Goal: Task Accomplishment & Management: Use online tool/utility

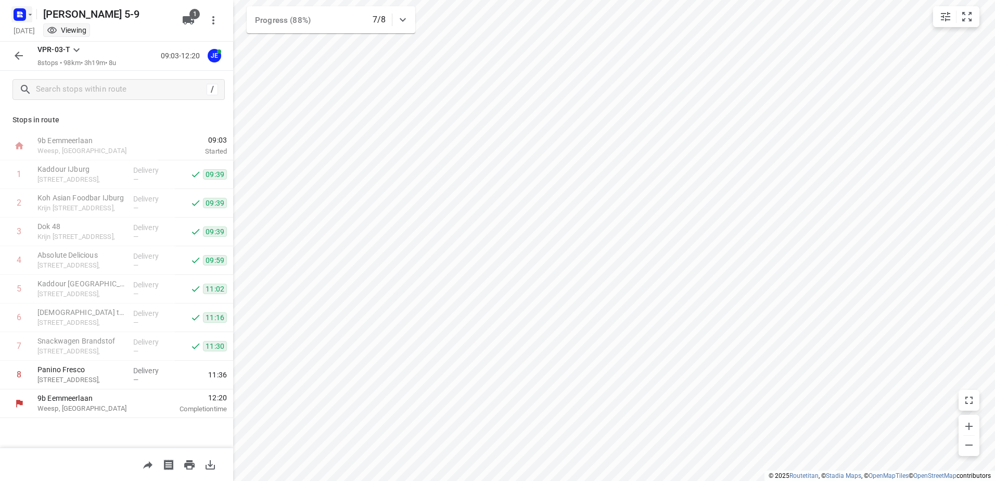
click at [30, 16] on icon "button" at bounding box center [30, 14] width 8 height 8
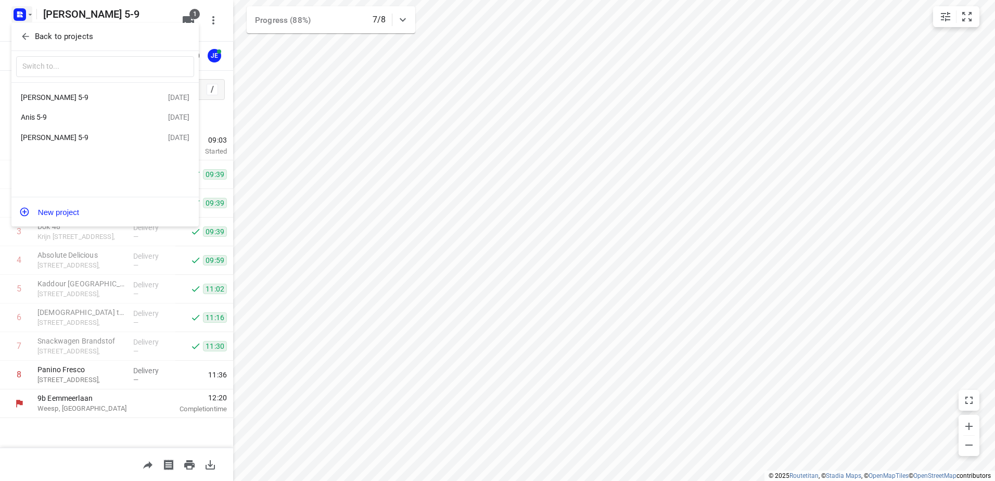
click at [39, 116] on div "Anis 5-9" at bounding box center [81, 117] width 120 height 8
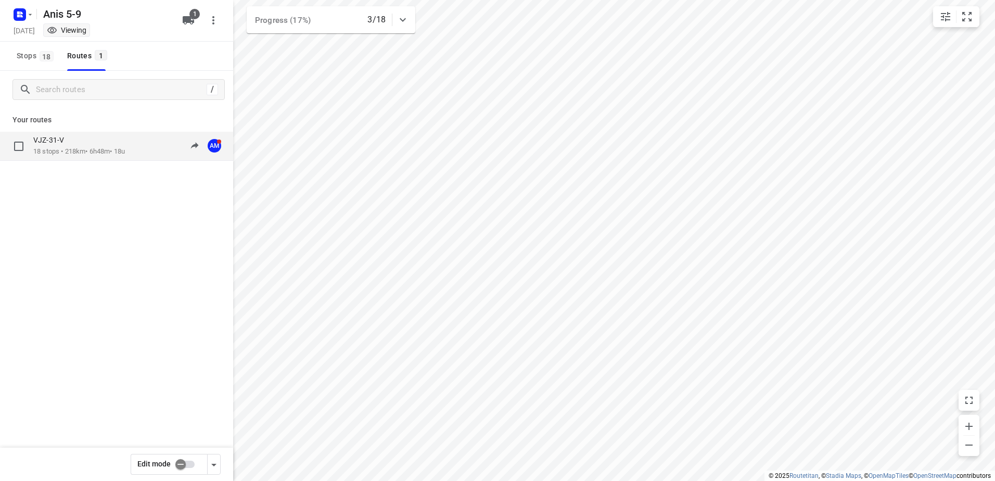
click at [58, 150] on p "18 stops • 218km • 6h48m • 18u" at bounding box center [79, 152] width 92 height 10
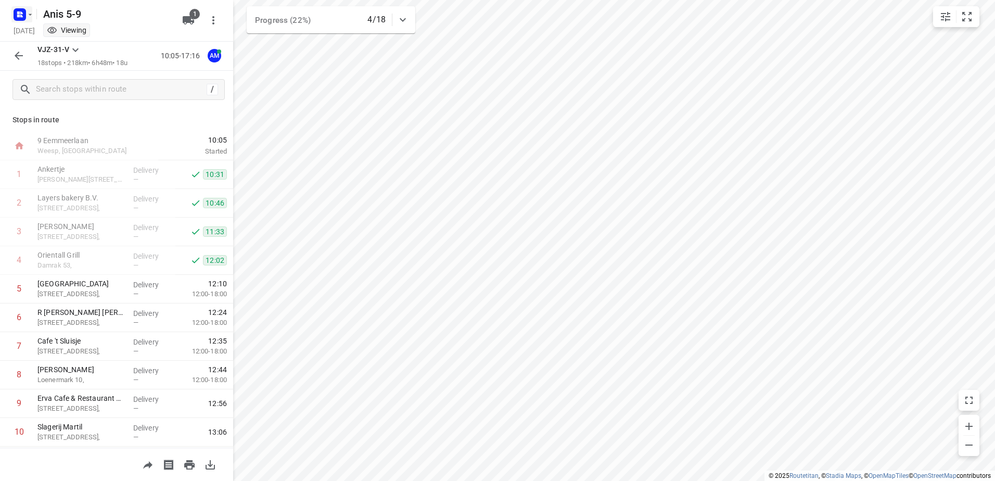
click at [30, 17] on icon "button" at bounding box center [30, 14] width 8 height 8
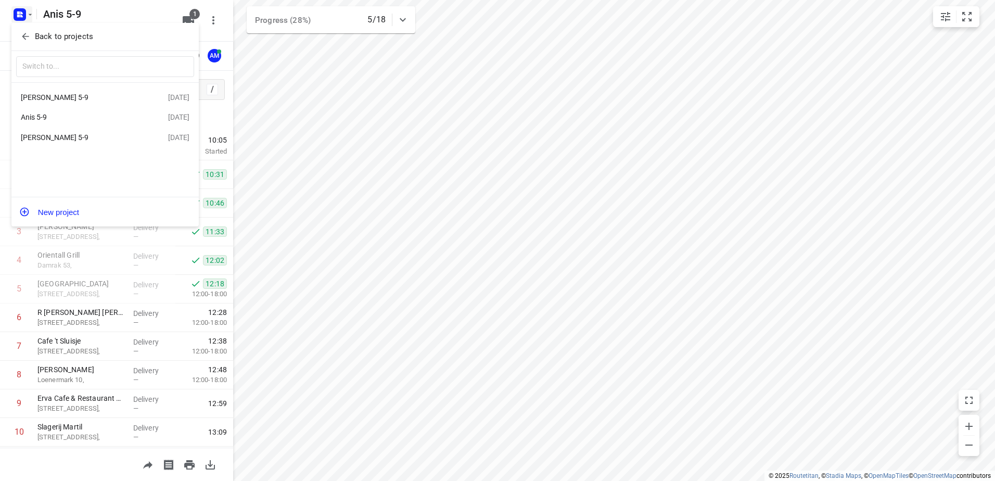
click at [36, 134] on div "Jeffrey 5-9" at bounding box center [94, 137] width 147 height 12
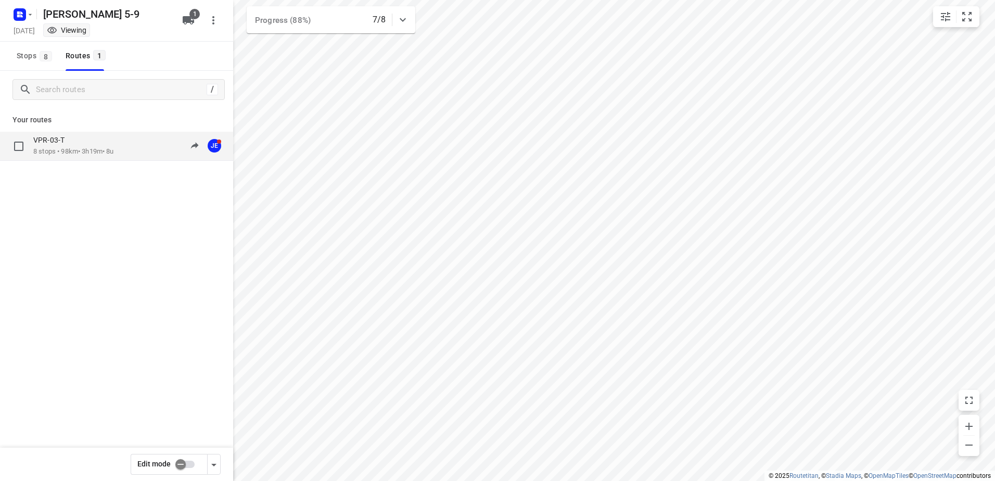
click at [71, 142] on div "VPR-03-T" at bounding box center [73, 140] width 81 height 11
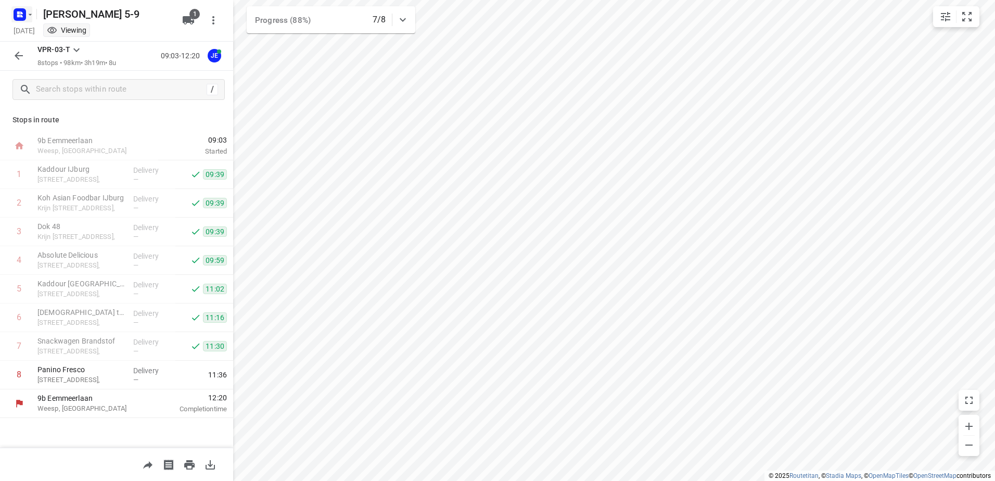
click at [33, 16] on icon "button" at bounding box center [30, 14] width 8 height 8
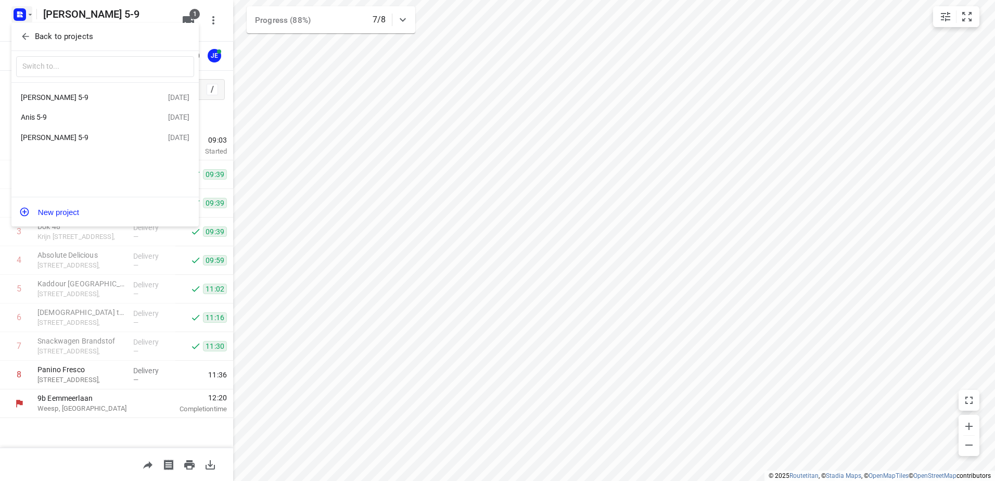
click at [59, 95] on div "Olivier 5-9" at bounding box center [81, 97] width 120 height 8
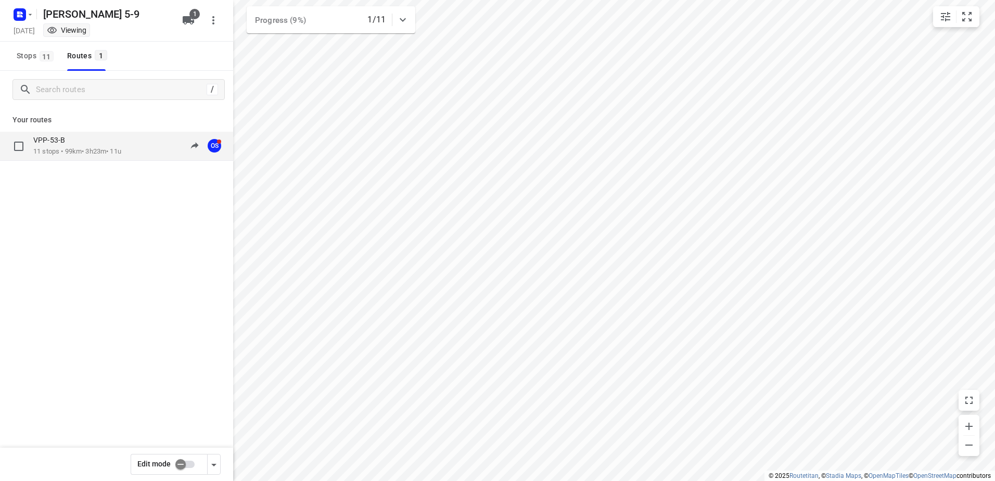
click at [71, 149] on p "11 stops • 99km • 3h23m • 11u" at bounding box center [77, 152] width 88 height 10
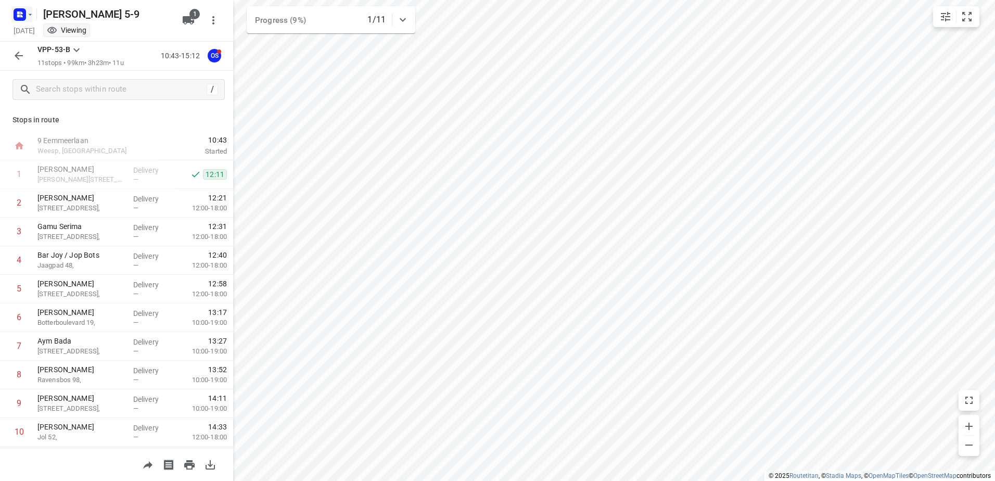
click at [30, 17] on icon "button" at bounding box center [30, 14] width 8 height 8
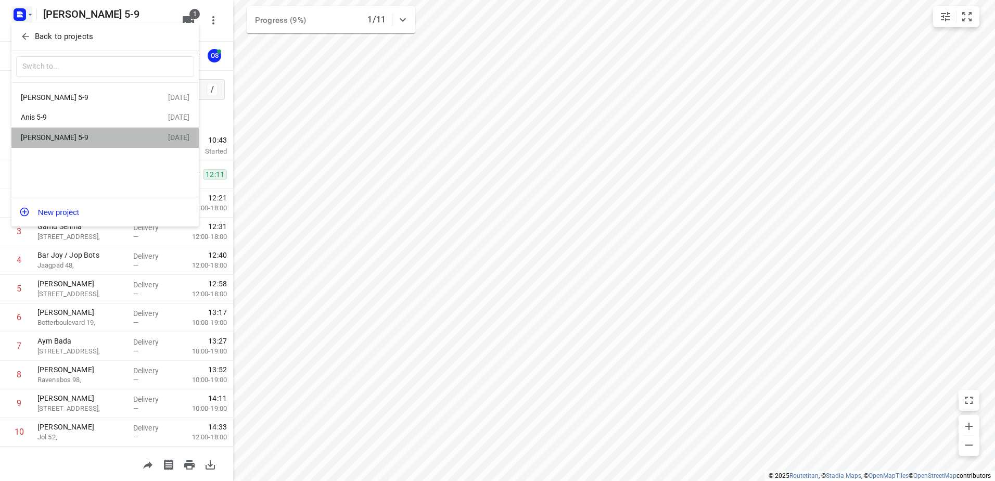
click at [43, 140] on div "Jeffrey 5-9" at bounding box center [81, 137] width 120 height 8
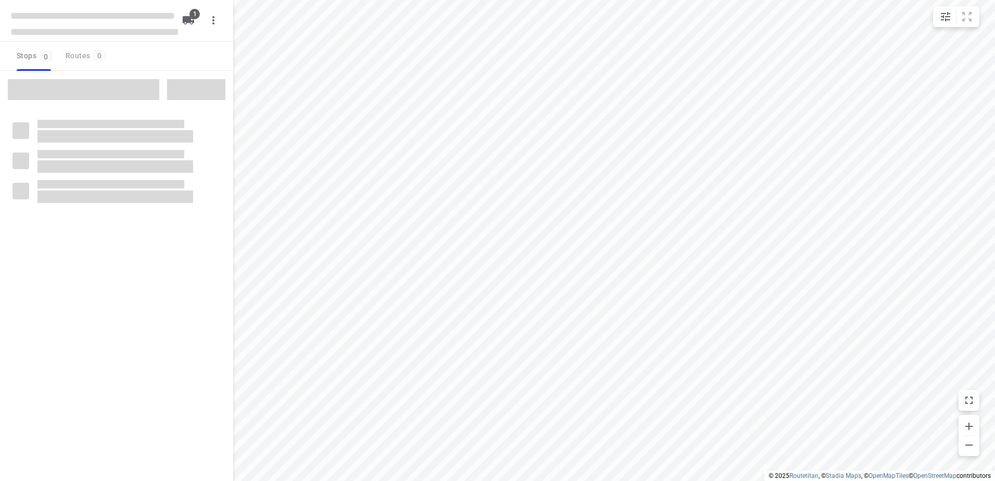
type input "distance"
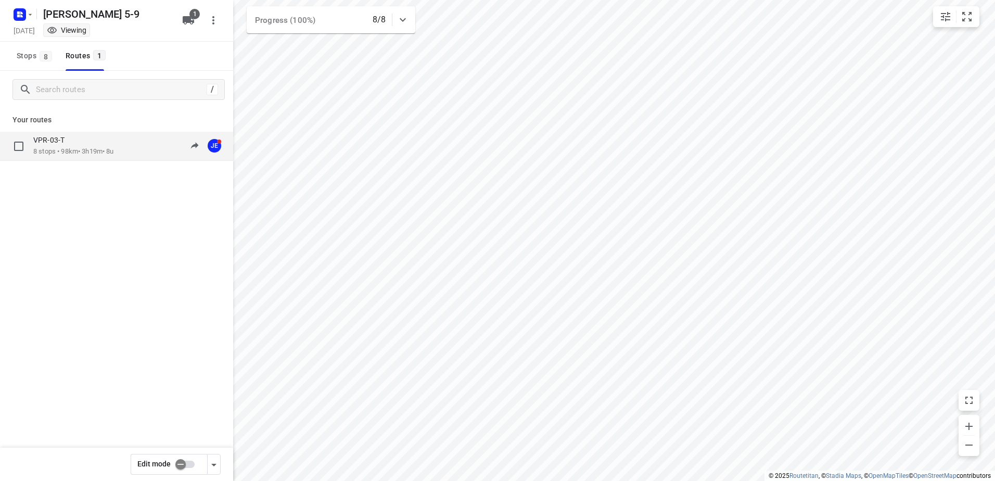
click at [56, 143] on p "VPR-03-T" at bounding box center [51, 139] width 37 height 9
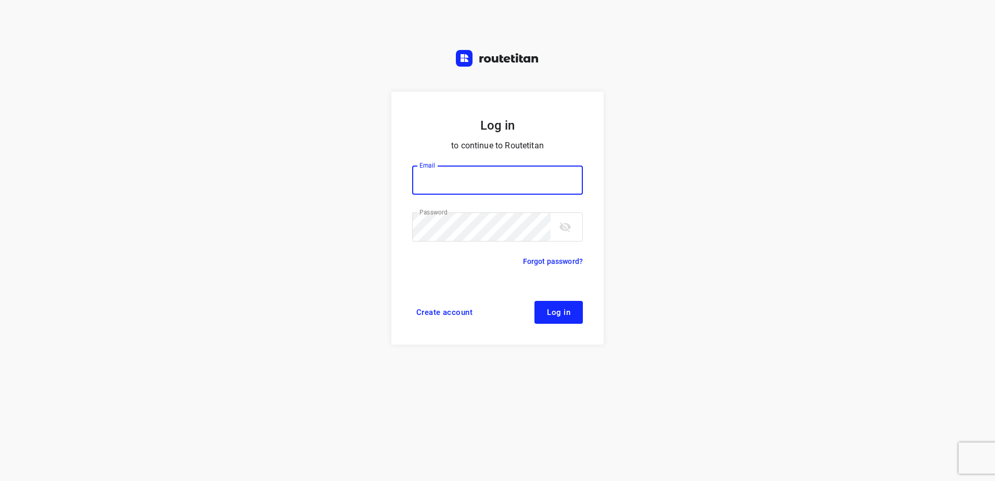
type input "[EMAIL_ADDRESS][DOMAIN_NAME]"
click at [554, 311] on span "Log in" at bounding box center [558, 312] width 23 height 8
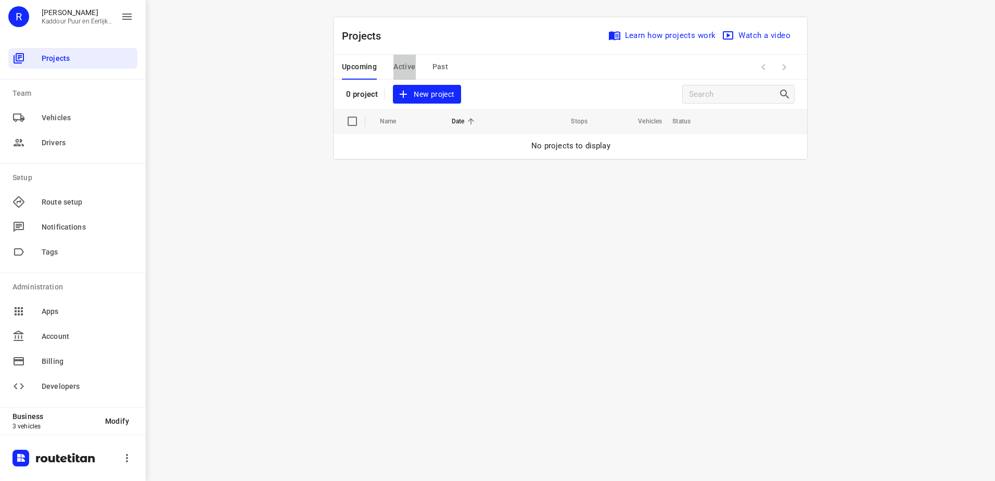
click at [413, 67] on span "Active" at bounding box center [404, 66] width 22 height 13
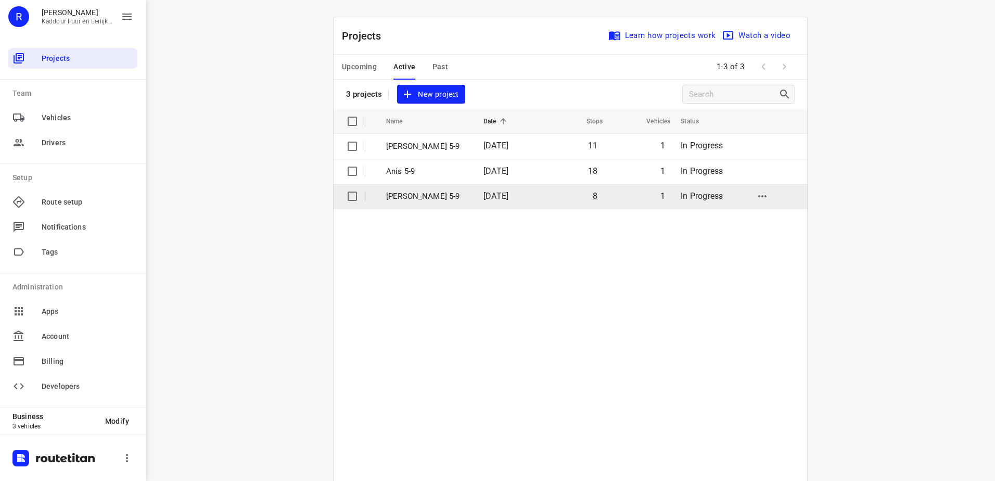
click at [409, 196] on p "Jeffrey 5-9" at bounding box center [427, 196] width 82 height 12
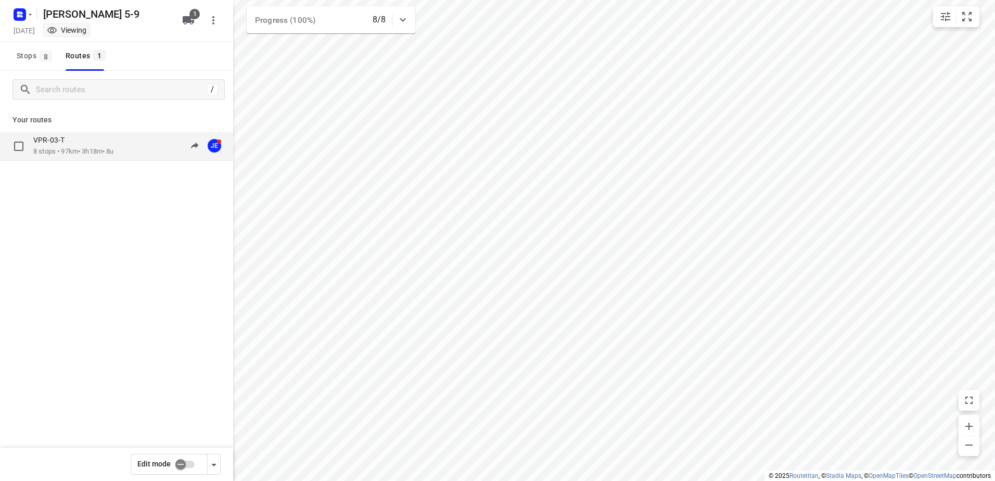
click at [79, 139] on div "VPR-03-T" at bounding box center [73, 140] width 81 height 11
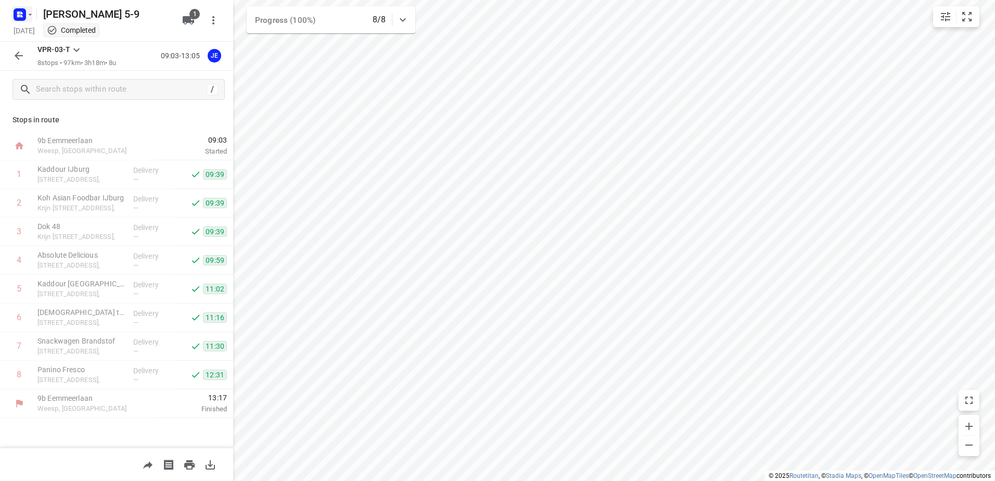
click at [30, 13] on icon "button" at bounding box center [30, 14] width 8 height 8
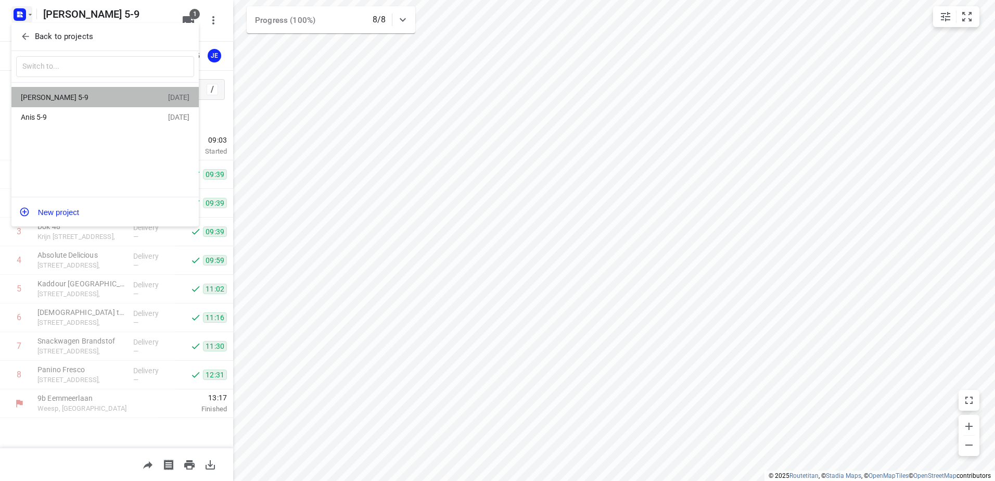
click at [41, 96] on div "Olivier 5-9" at bounding box center [81, 97] width 120 height 8
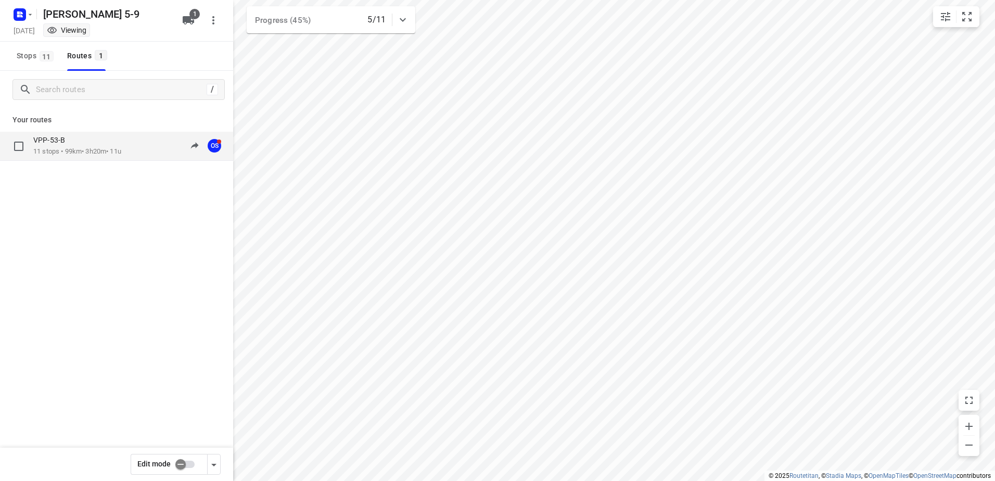
click at [59, 148] on p "11 stops • 99km • 3h20m • 11u" at bounding box center [77, 152] width 88 height 10
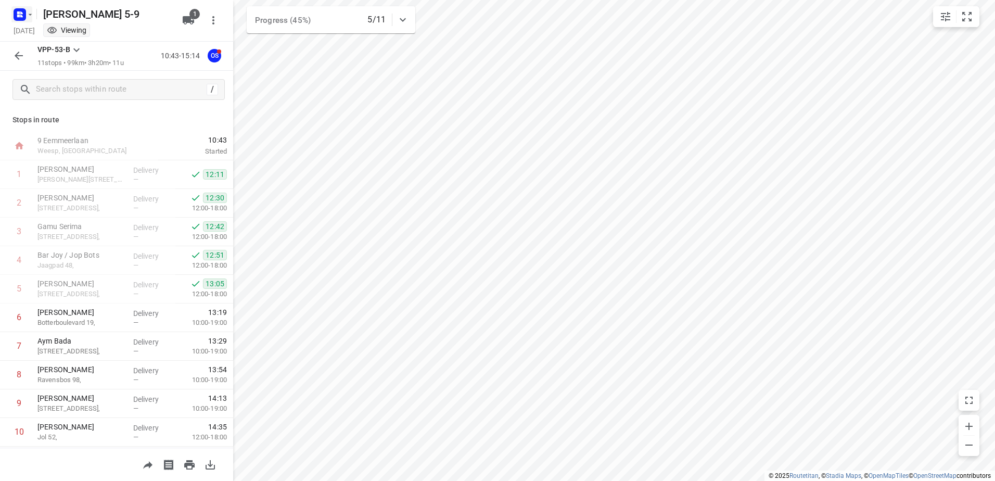
click at [30, 14] on icon "button" at bounding box center [30, 14] width 8 height 8
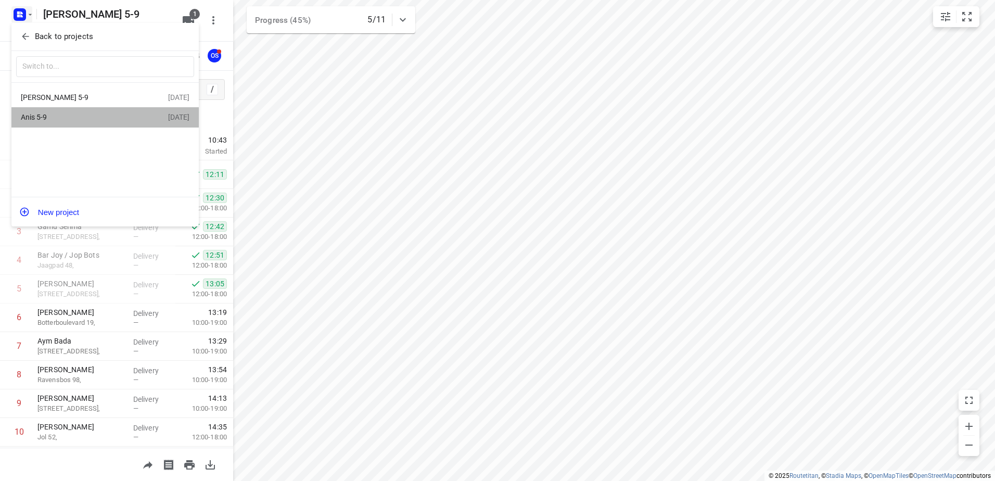
click at [37, 123] on div "Anis 5-9" at bounding box center [94, 117] width 147 height 12
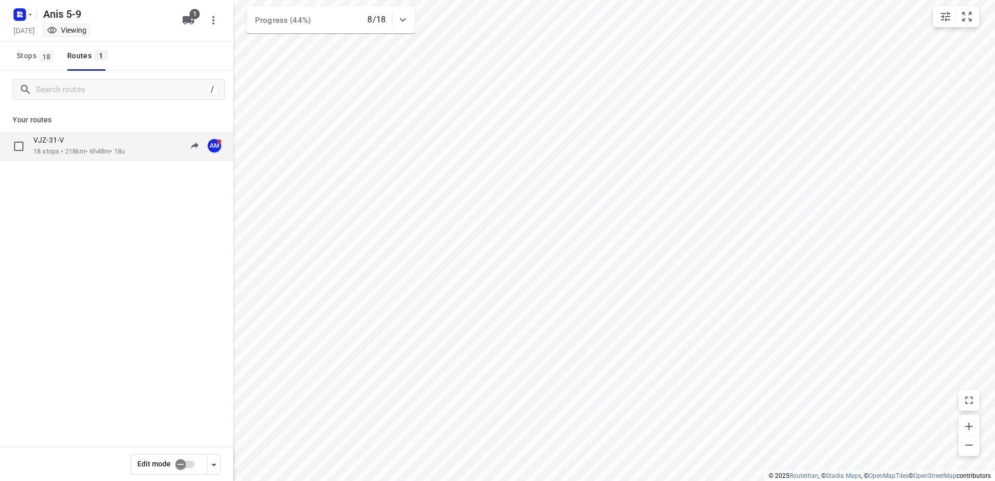
click at [69, 153] on p "18 stops • 218km • 6h48m • 18u" at bounding box center [79, 152] width 92 height 10
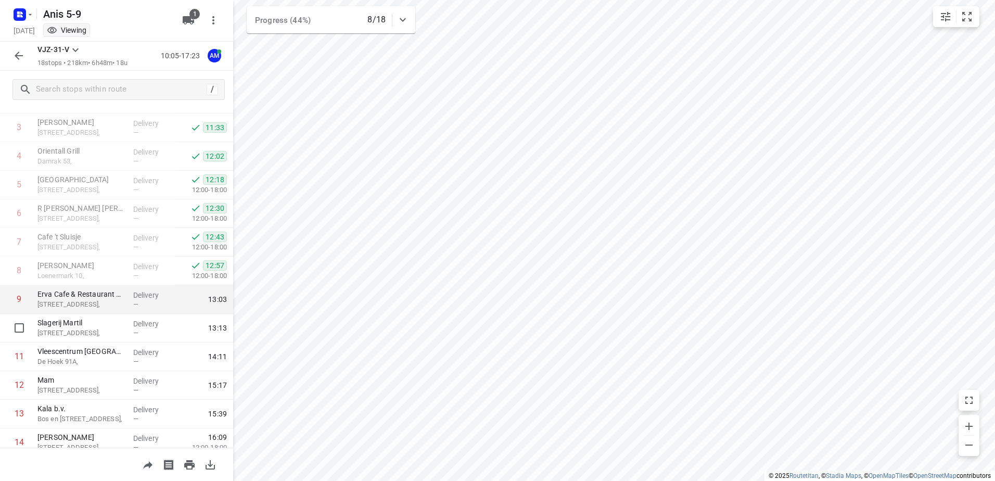
scroll to position [256, 0]
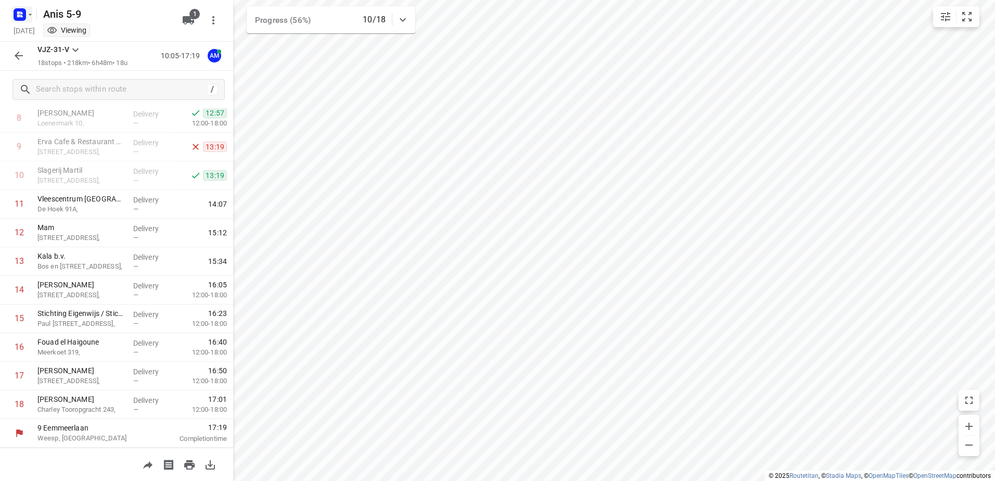
click at [29, 13] on icon "button" at bounding box center [30, 14] width 8 height 8
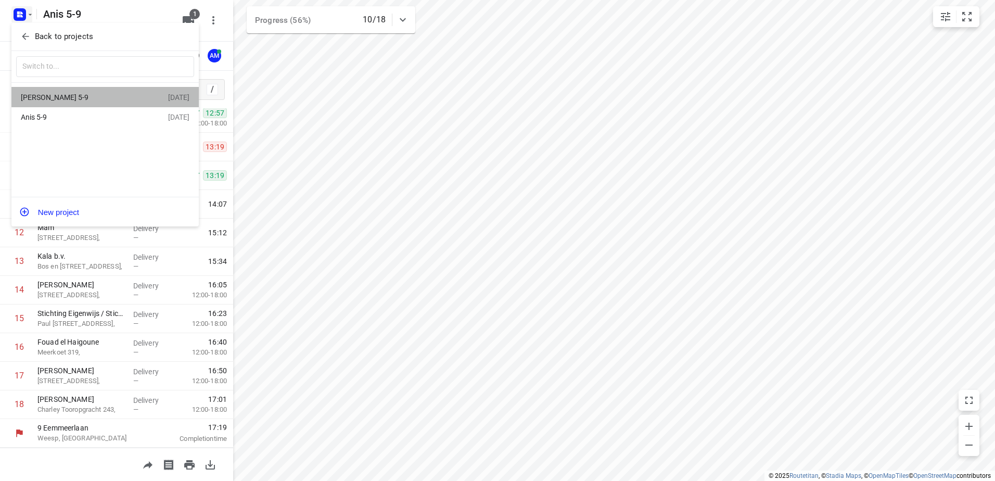
click at [43, 97] on div "[PERSON_NAME] 5-9" at bounding box center [81, 97] width 120 height 8
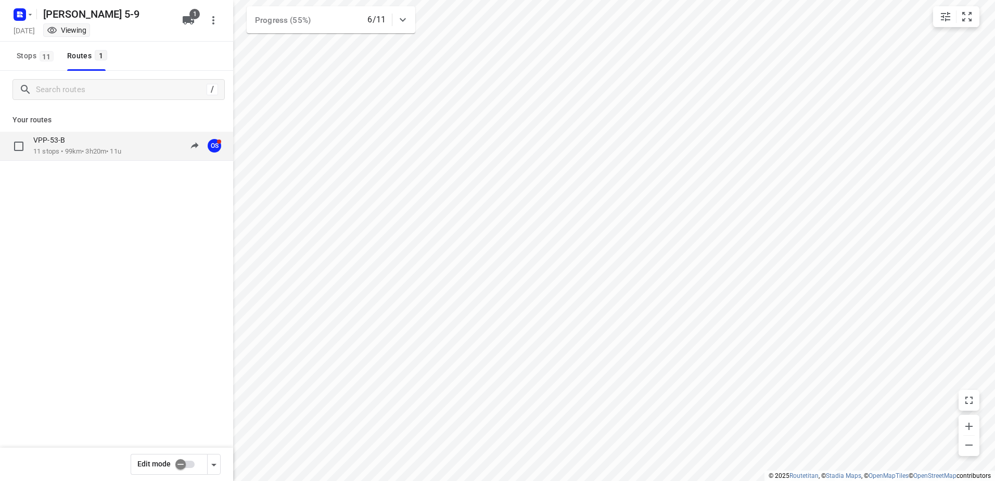
click at [66, 148] on p "11 stops • 99km • 3h20m • 11u" at bounding box center [77, 152] width 88 height 10
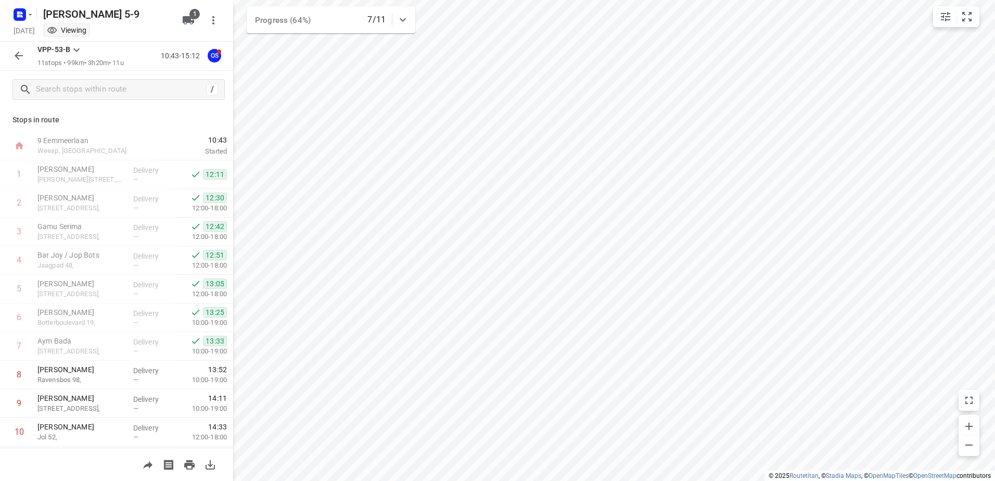
click at [34, 18] on div "[PERSON_NAME] 5-9" at bounding box center [92, 13] width 166 height 19
click at [33, 17] on icon "button" at bounding box center [30, 14] width 8 height 8
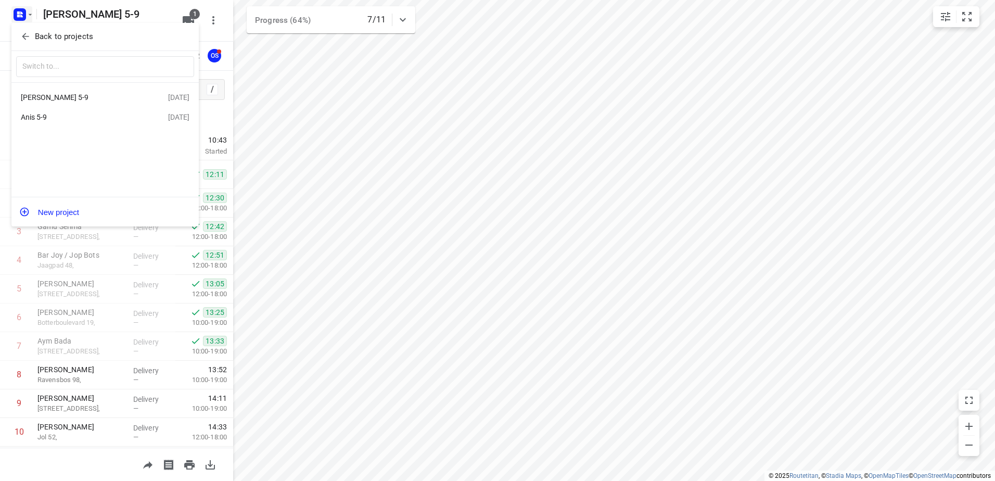
click at [40, 115] on div "Anis 5-9" at bounding box center [81, 117] width 120 height 8
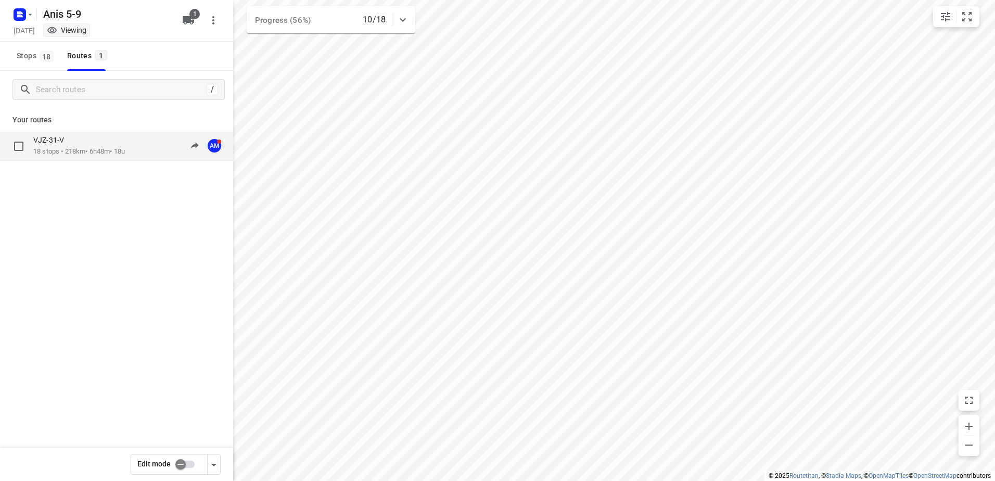
click at [51, 140] on p "VJZ-31-V" at bounding box center [51, 139] width 37 height 9
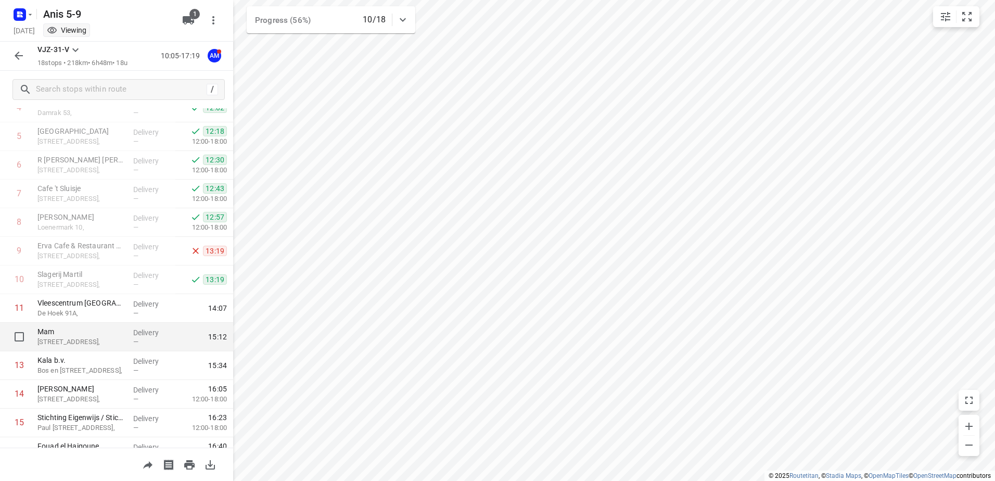
scroll to position [100, 0]
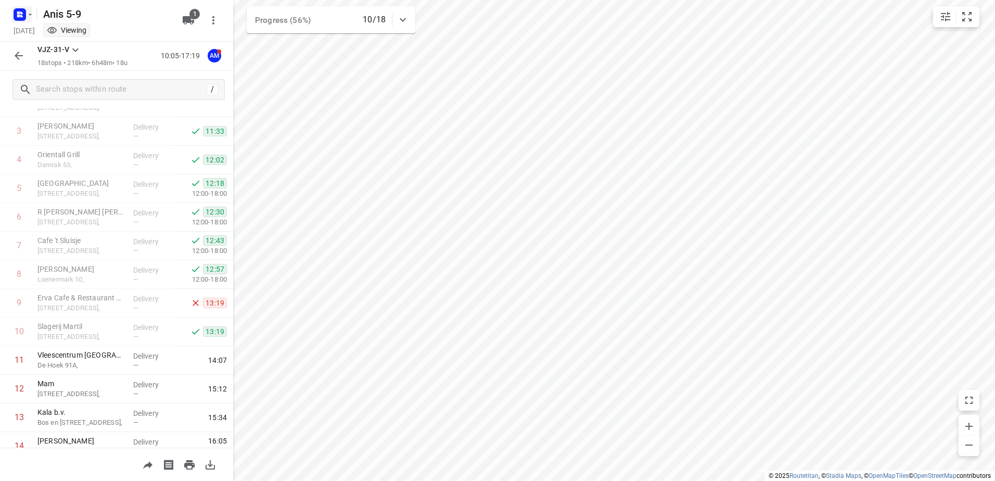
click at [29, 18] on icon "button" at bounding box center [30, 14] width 8 height 8
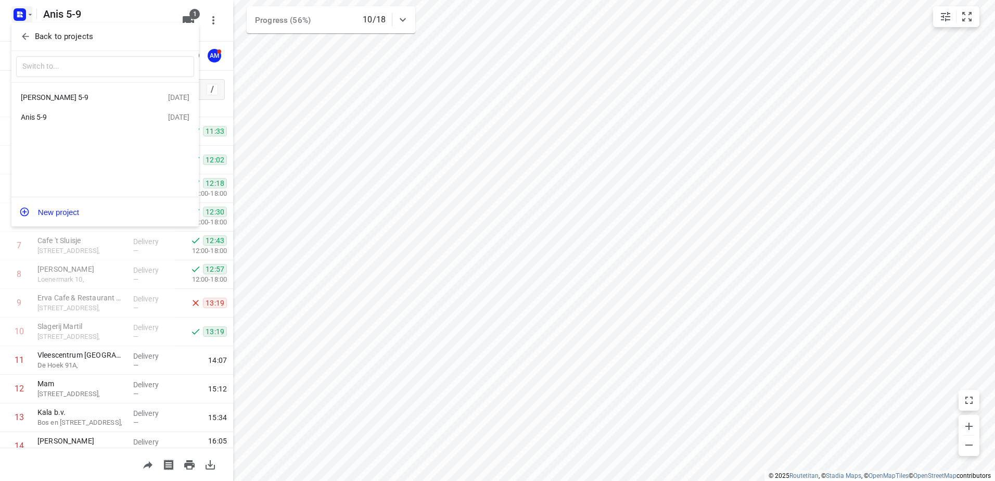
click at [44, 98] on div "[PERSON_NAME] 5-9" at bounding box center [81, 97] width 120 height 8
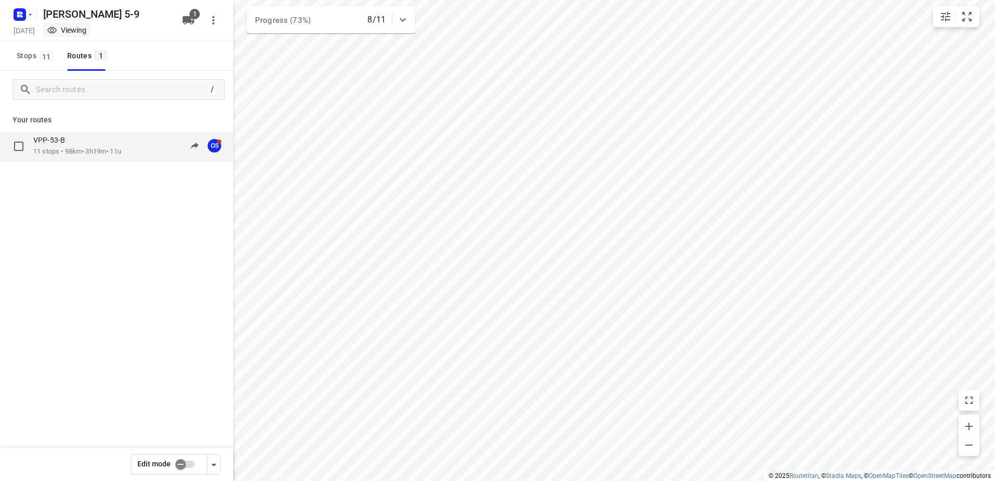
click at [63, 151] on p "11 stops • 98km • 3h19m • 11u" at bounding box center [77, 152] width 88 height 10
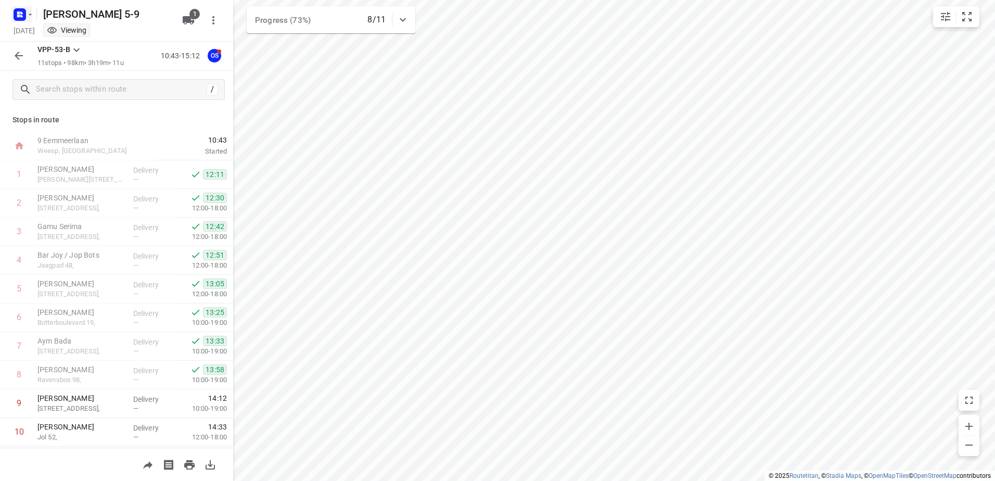
click at [30, 15] on icon "button" at bounding box center [31, 15] width 4 height 2
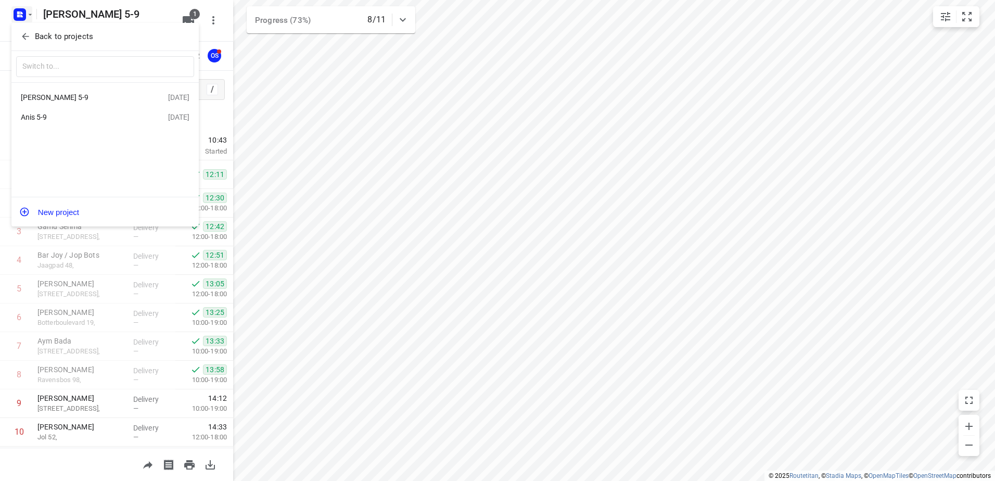
click at [45, 117] on div "Anis 5-9" at bounding box center [81, 117] width 120 height 8
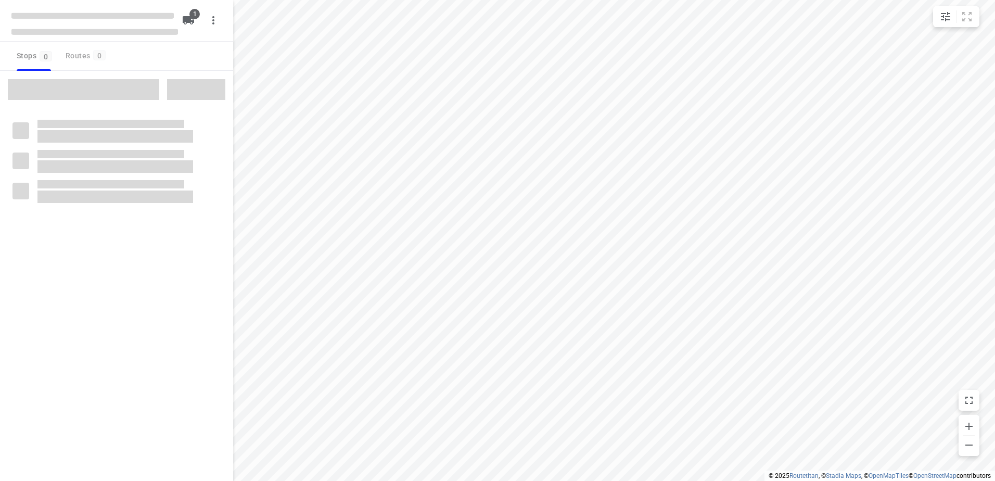
type input "distance"
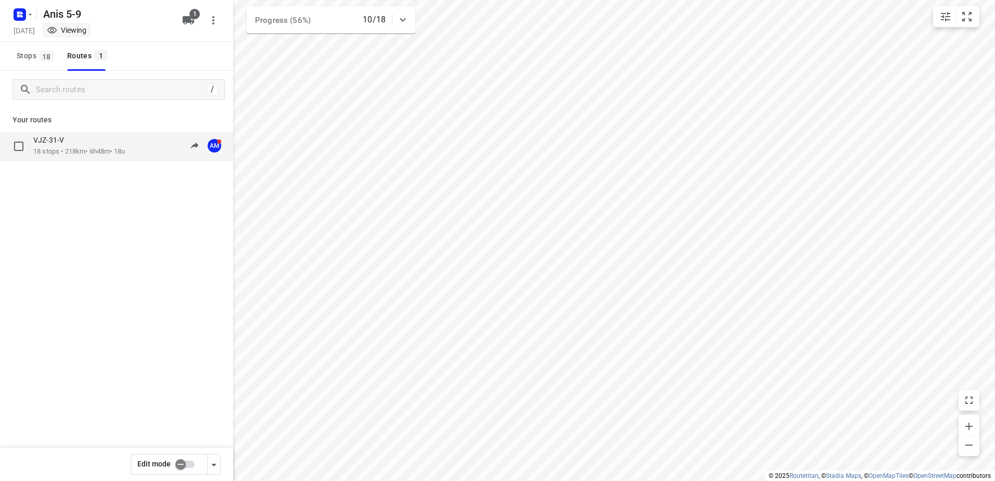
click at [53, 141] on p "VJZ-31-V" at bounding box center [51, 139] width 37 height 9
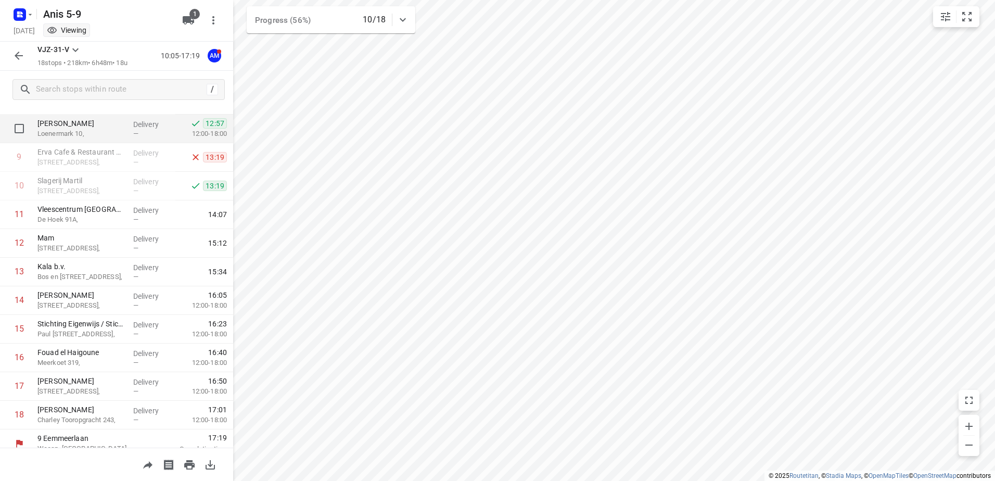
scroll to position [256, 0]
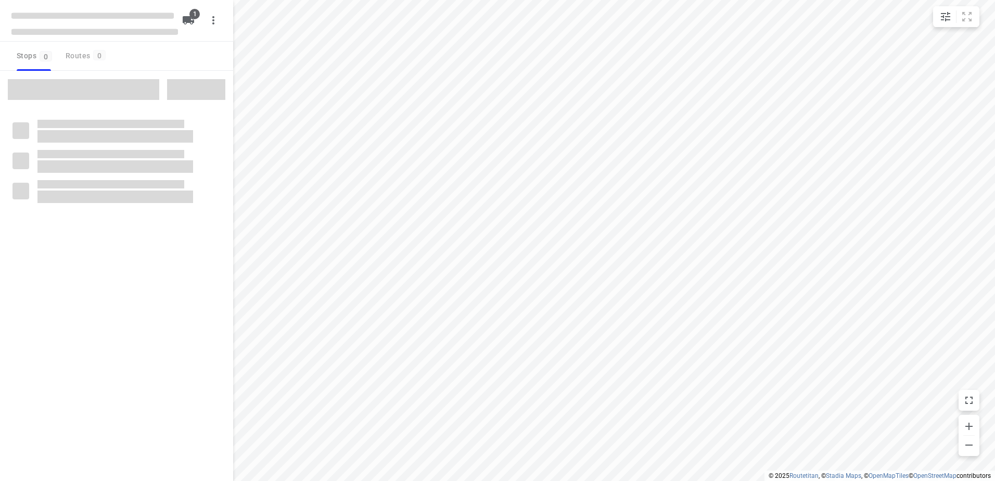
type input "distance"
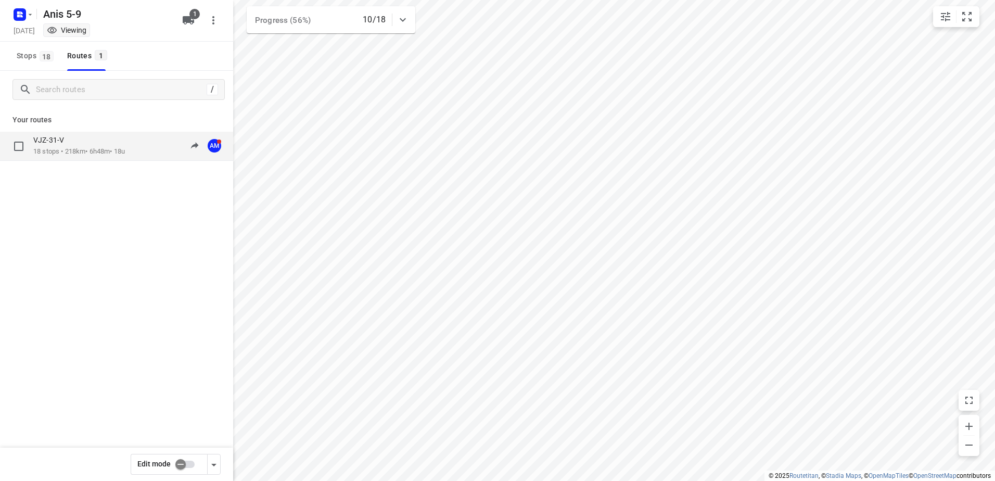
click at [57, 147] on p "18 stops • 218km • 6h48m • 18u" at bounding box center [79, 152] width 92 height 10
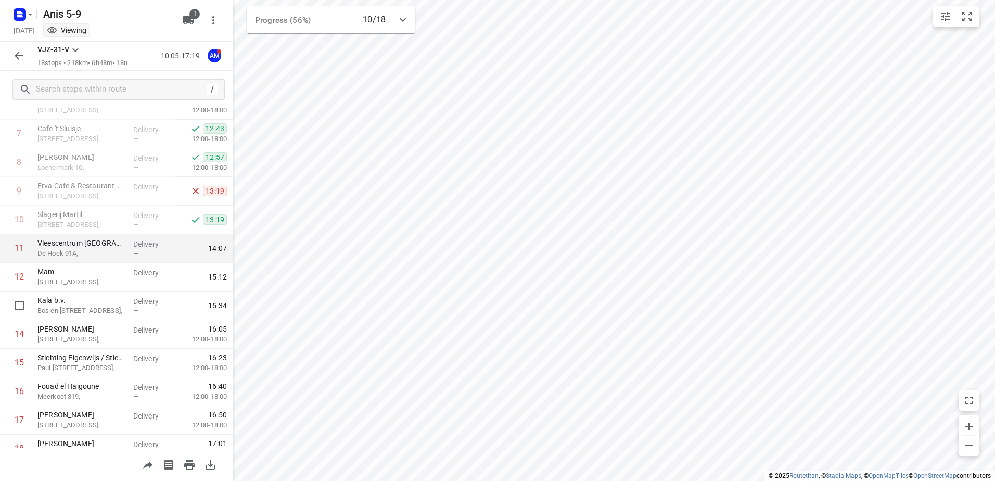
scroll to position [204, 0]
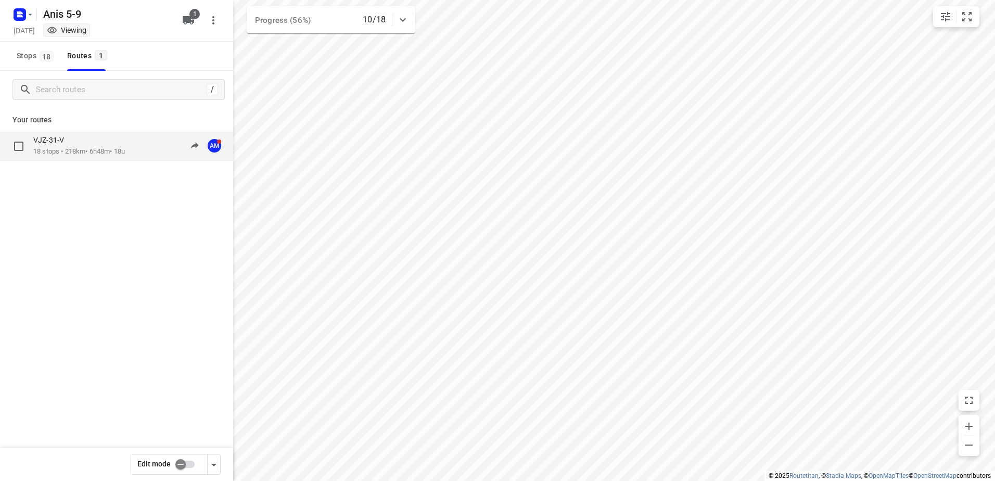
click at [60, 144] on p "VJZ-31-V" at bounding box center [51, 139] width 37 height 9
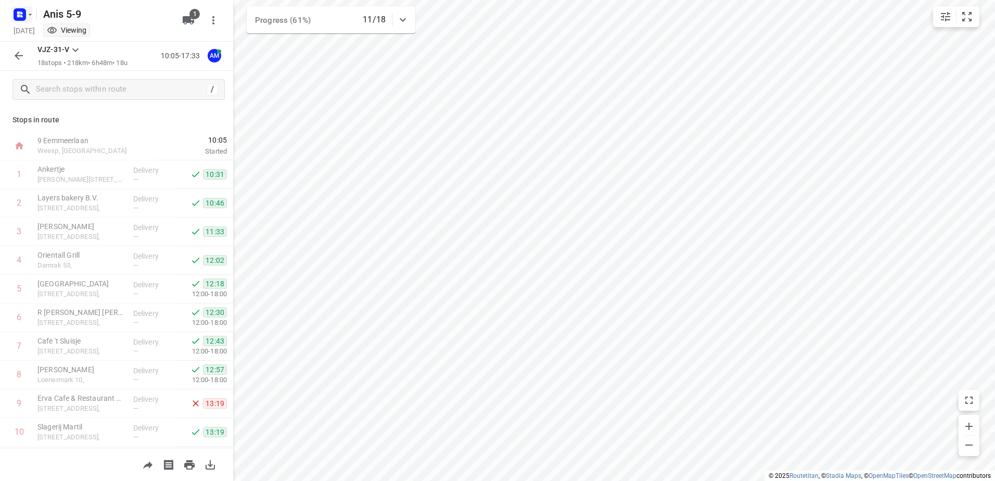
click at [30, 18] on icon "button" at bounding box center [30, 14] width 8 height 8
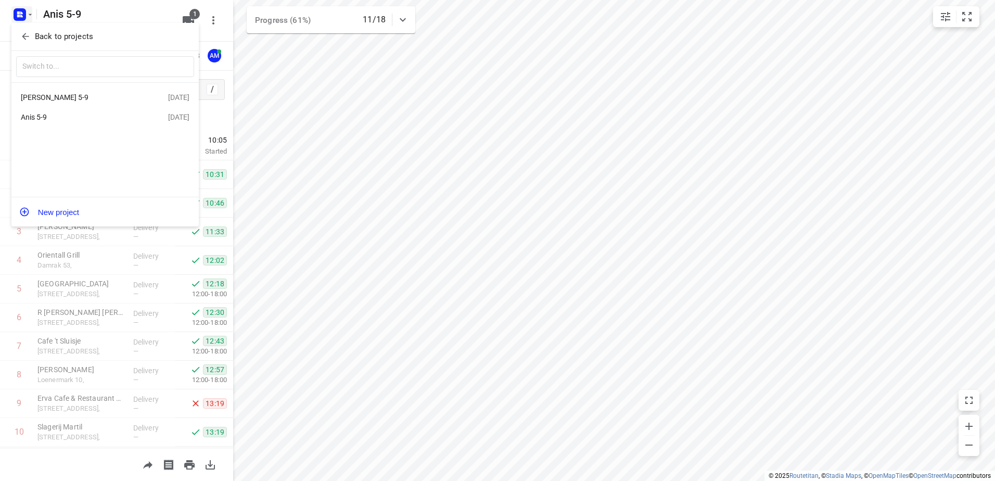
click at [37, 98] on div "[PERSON_NAME] 5-9" at bounding box center [81, 97] width 120 height 8
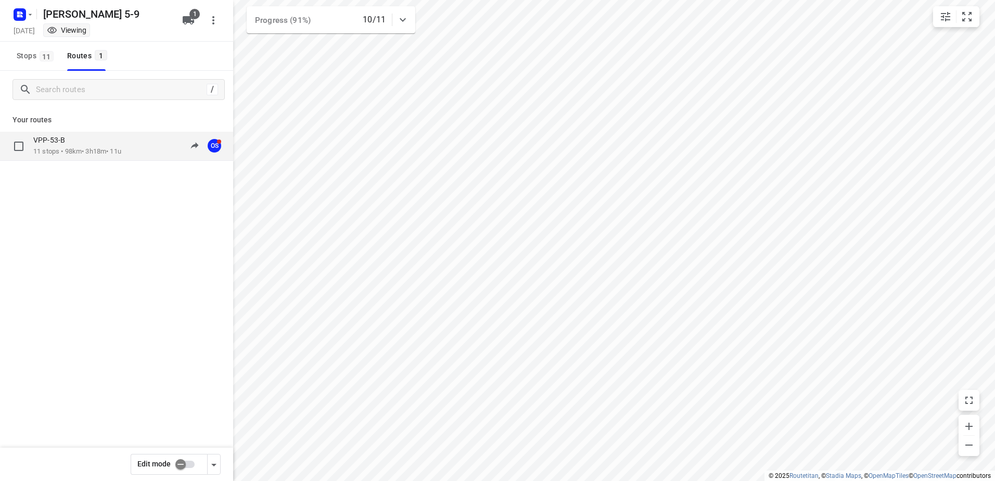
click at [60, 145] on div "VPP-53-B" at bounding box center [77, 140] width 88 height 11
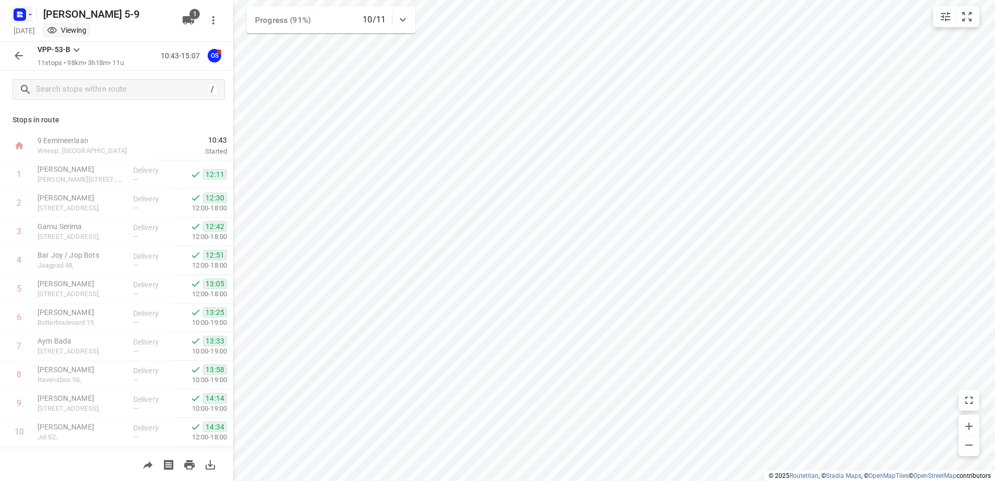
click at [30, 13] on icon "button" at bounding box center [30, 14] width 8 height 8
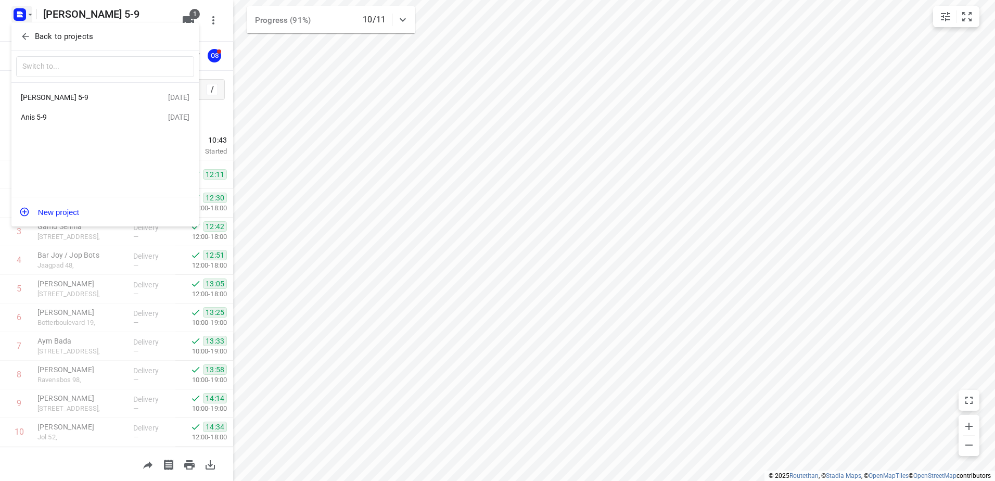
click at [43, 119] on div "Anis 5-9" at bounding box center [81, 117] width 120 height 8
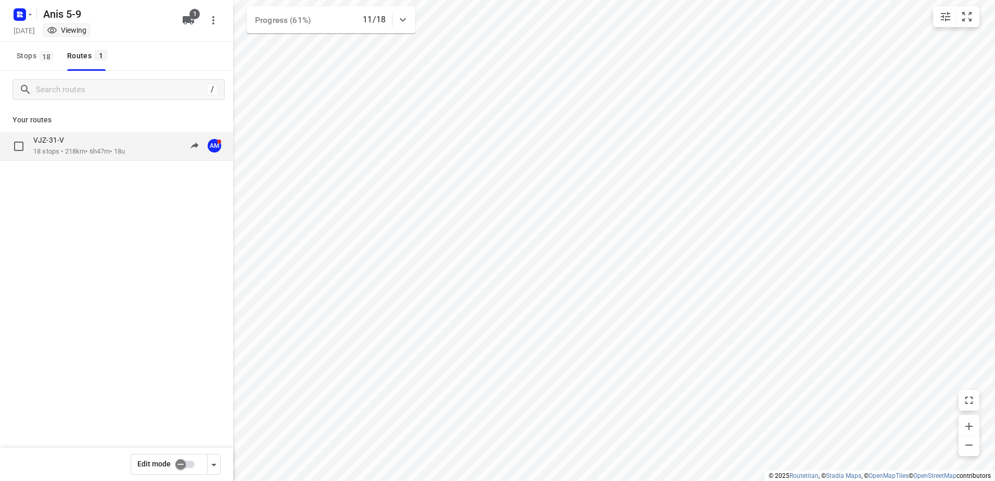
click at [70, 145] on p "VJZ-31-V" at bounding box center [51, 139] width 37 height 9
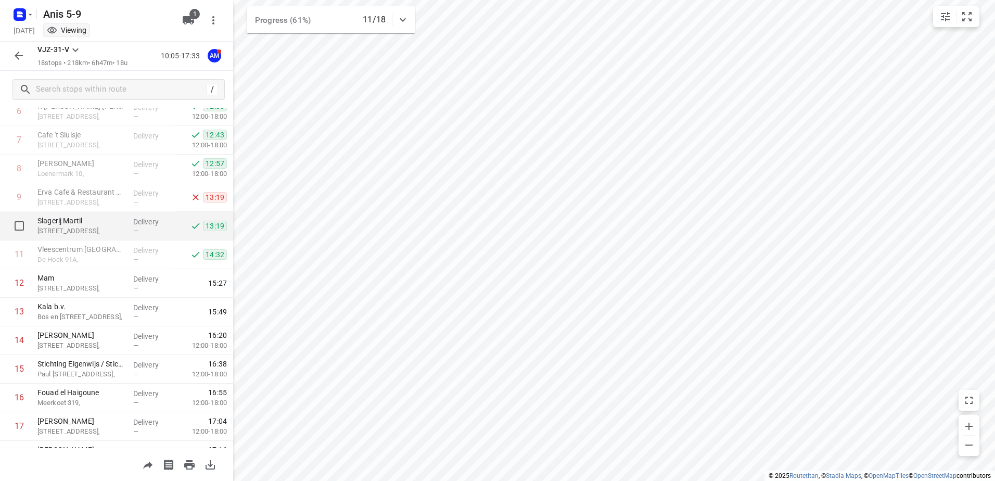
scroll to position [256, 0]
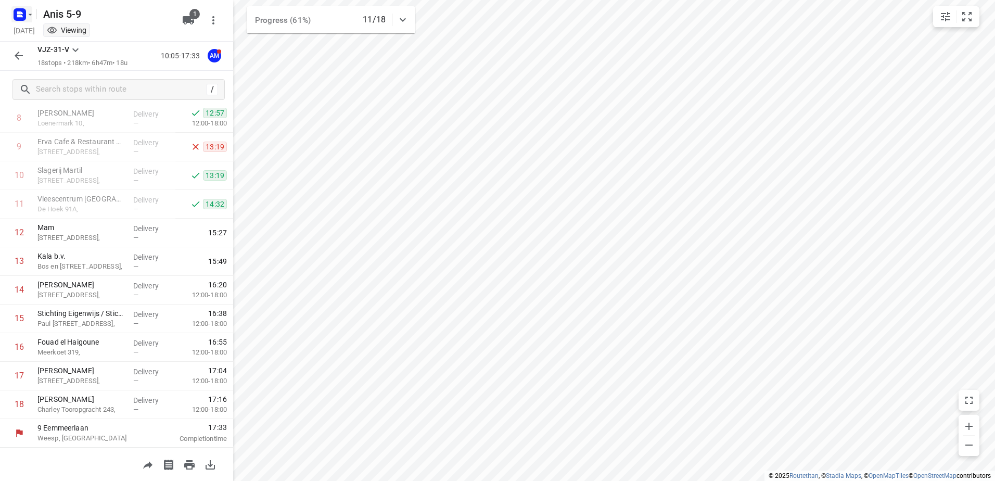
click at [30, 15] on icon "button" at bounding box center [31, 15] width 4 height 2
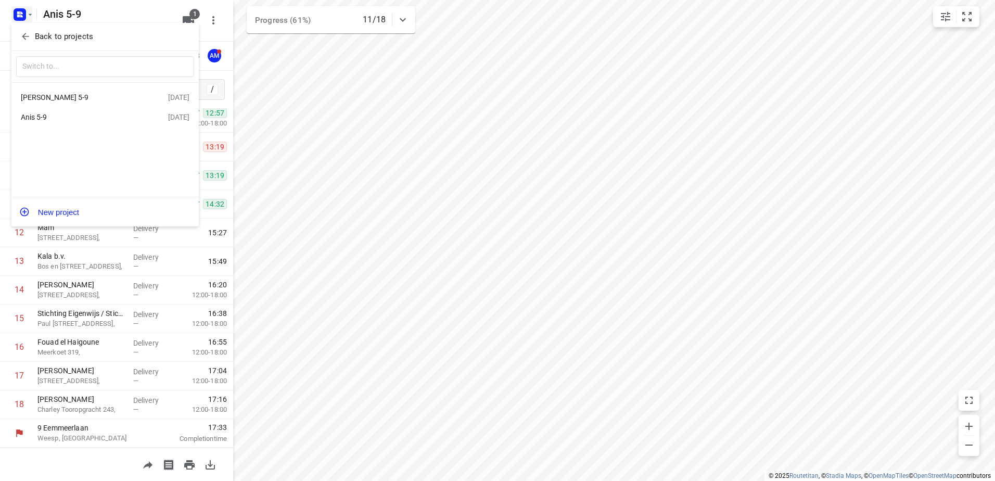
click at [40, 98] on div "[PERSON_NAME] 5-9" at bounding box center [81, 97] width 120 height 8
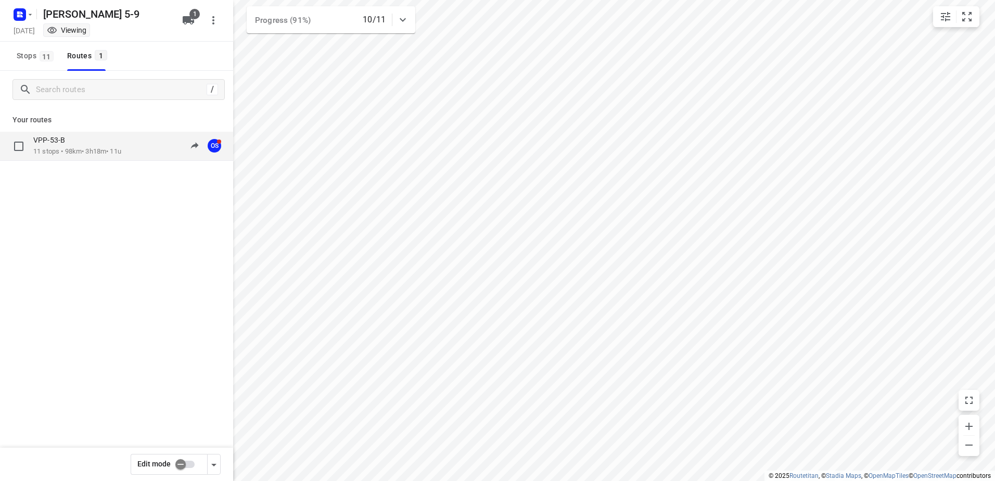
click at [91, 154] on p "11 stops • 98km • 3h18m • 11u" at bounding box center [77, 152] width 88 height 10
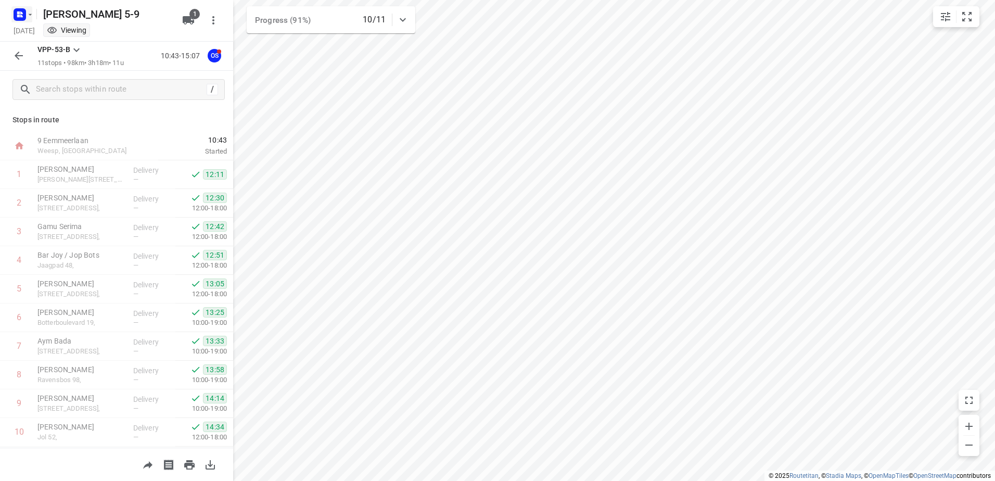
click at [31, 18] on icon "button" at bounding box center [30, 14] width 8 height 8
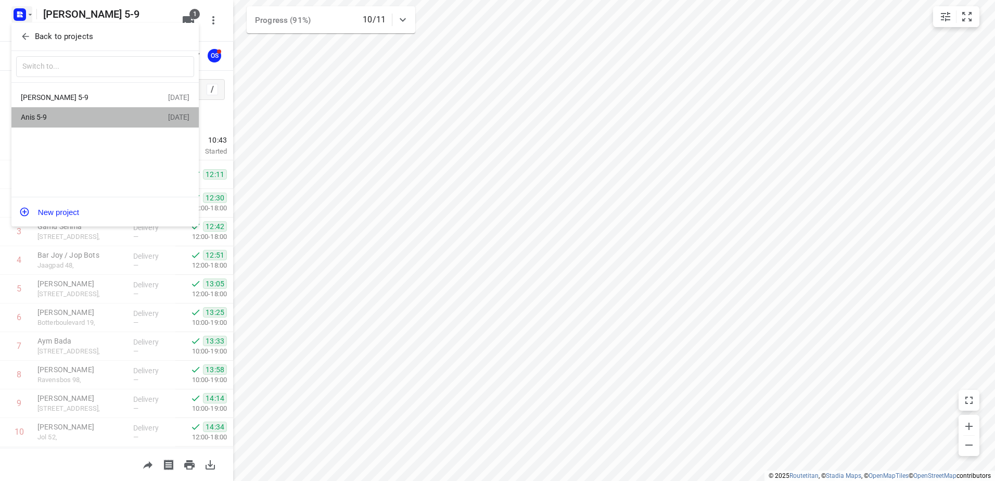
click at [34, 118] on div "Anis 5-9" at bounding box center [81, 117] width 120 height 8
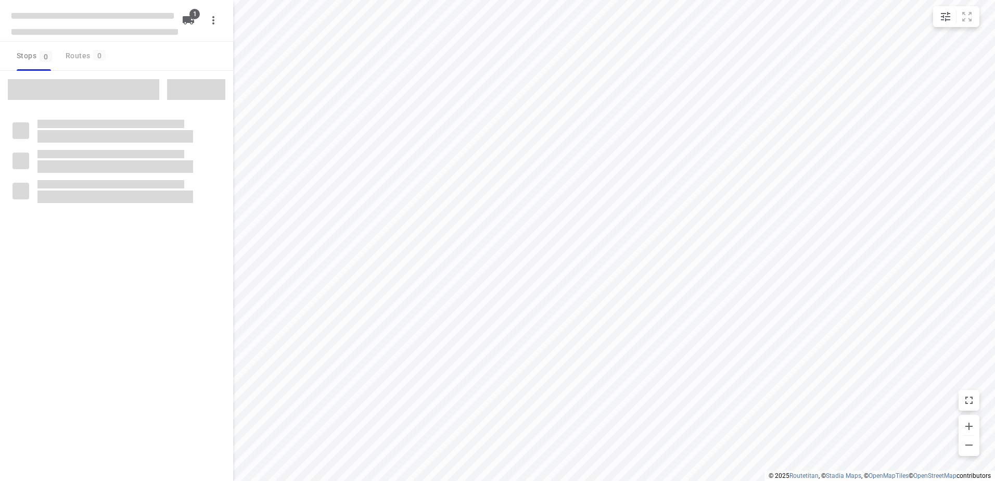
type input "distance"
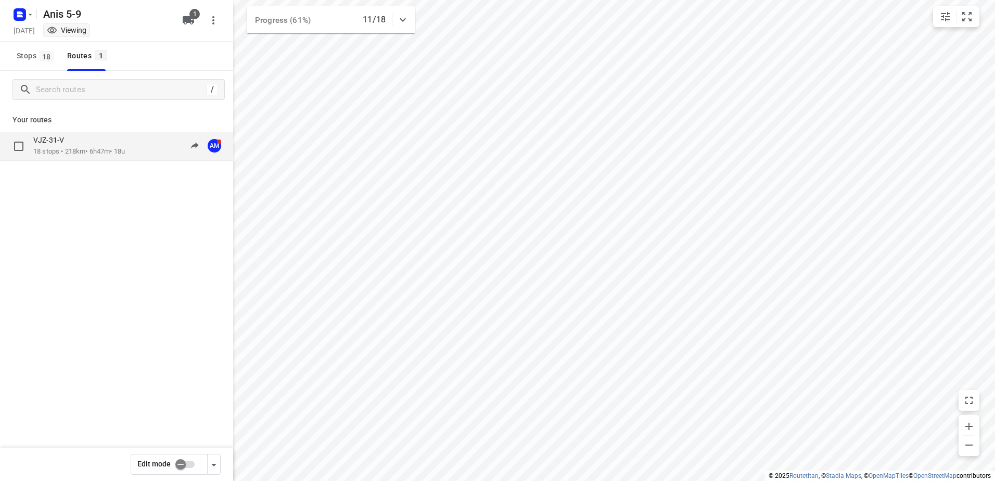
click at [40, 137] on p "VJZ-31-V" at bounding box center [51, 139] width 37 height 9
click at [83, 146] on div "VJZ-31-V" at bounding box center [79, 140] width 92 height 11
